Goal: Navigation & Orientation: Go to known website

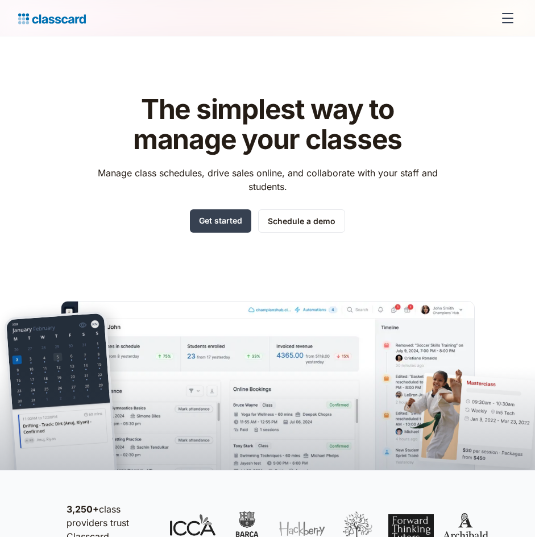
click at [510, 11] on div "menu" at bounding box center [507, 18] width 27 height 27
